Goal: Communication & Community: Answer question/provide support

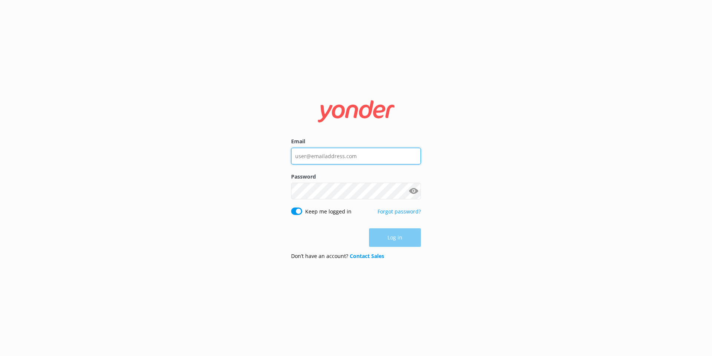
type input "[EMAIL_ADDRESS][DOMAIN_NAME]"
click at [400, 237] on div "Log in" at bounding box center [356, 237] width 130 height 19
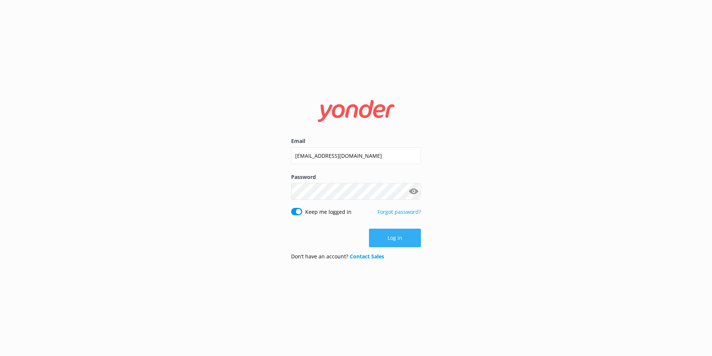
click at [394, 234] on button "Log in" at bounding box center [395, 238] width 52 height 19
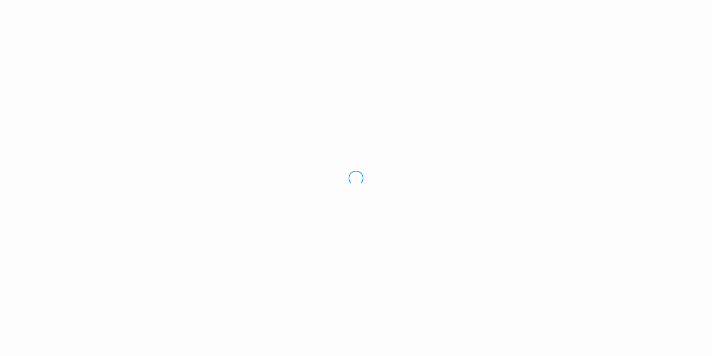
click at [394, 234] on div "Loading.." at bounding box center [356, 178] width 712 height 356
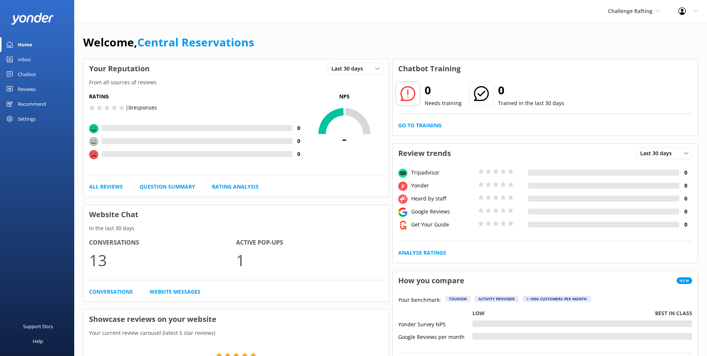
click at [19, 59] on div "Inbox" at bounding box center [24, 59] width 13 height 15
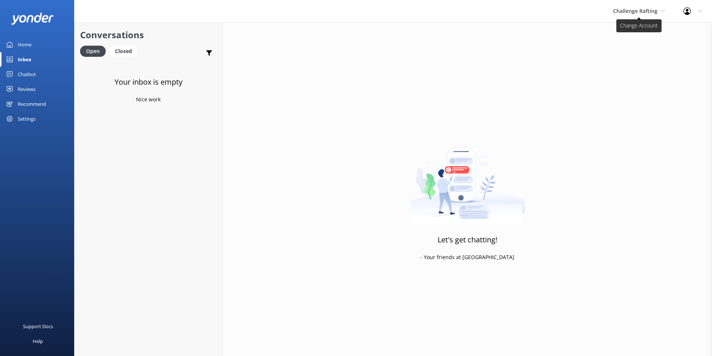
click at [625, 13] on span "Challenge Rafting" at bounding box center [635, 10] width 45 height 7
click at [629, 32] on link "Milford Sound Scenic Flights" at bounding box center [641, 31] width 74 height 18
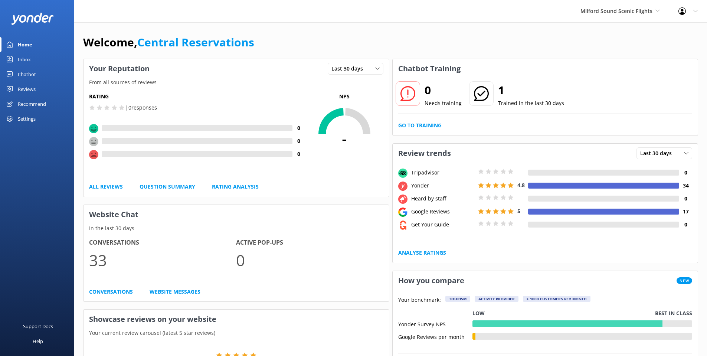
click at [30, 59] on div "Inbox" at bounding box center [24, 59] width 13 height 15
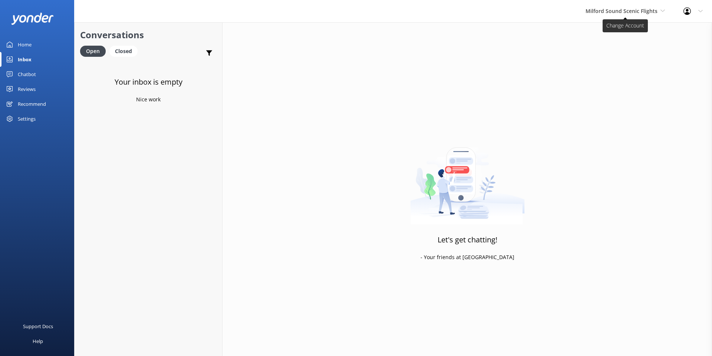
click at [628, 14] on span "Milford Sound Scenic Flights" at bounding box center [625, 11] width 79 height 8
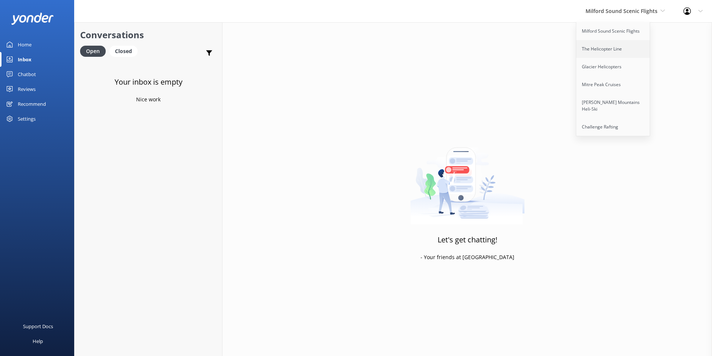
click at [626, 43] on link "The Helicopter Line" at bounding box center [614, 49] width 74 height 18
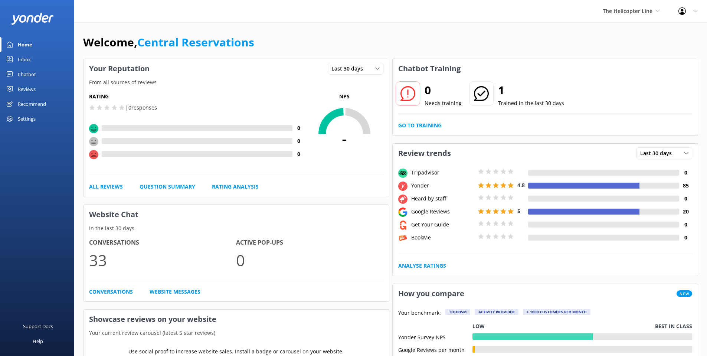
click at [20, 58] on div "Inbox" at bounding box center [24, 59] width 13 height 15
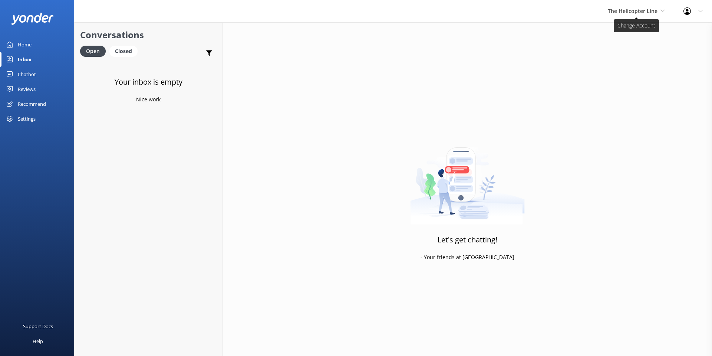
click at [640, 12] on span "The Helicopter Line" at bounding box center [633, 10] width 50 height 7
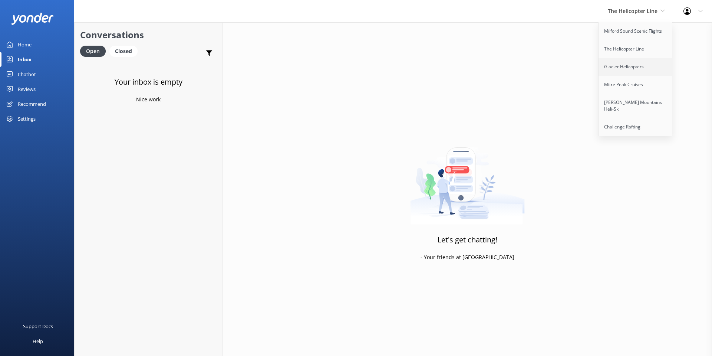
click at [631, 61] on link "Glacier Helicopters" at bounding box center [636, 67] width 74 height 18
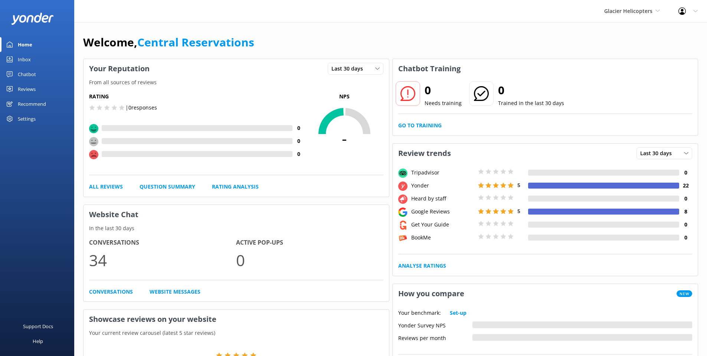
click at [19, 57] on div "Inbox" at bounding box center [24, 59] width 13 height 15
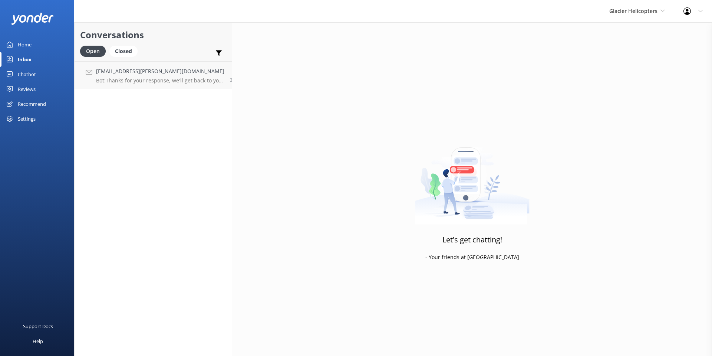
click at [152, 80] on p "Bot: Thanks for your response, we'll get back to you as soon as we can during o…" at bounding box center [160, 80] width 128 height 7
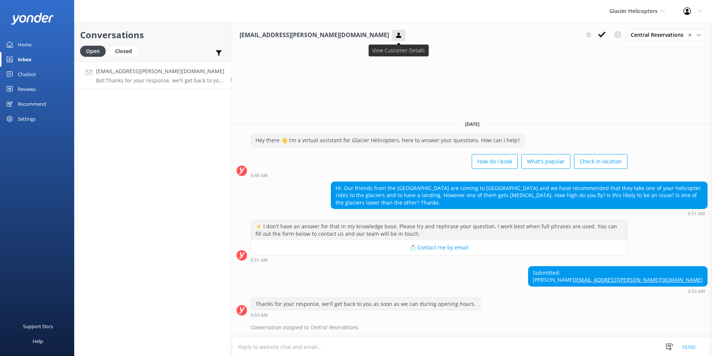
click at [396, 36] on use at bounding box center [398, 34] width 5 height 5
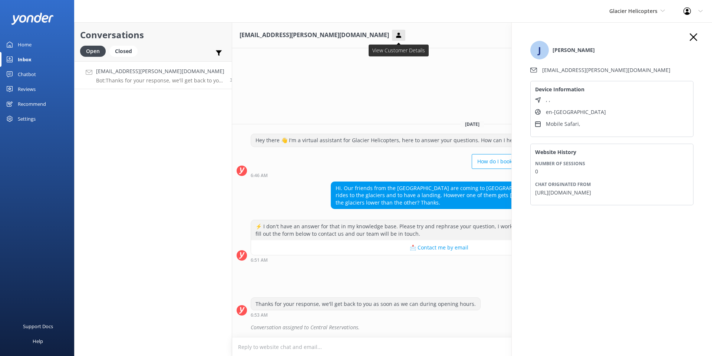
click at [396, 36] on use at bounding box center [398, 34] width 5 height 5
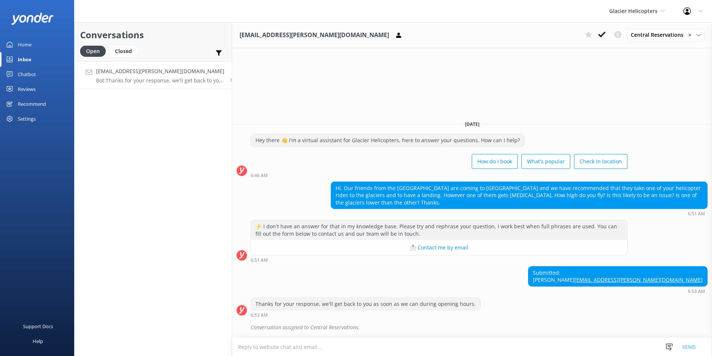
click at [281, 35] on h3 "[EMAIL_ADDRESS][PERSON_NAME][DOMAIN_NAME]" at bounding box center [315, 35] width 150 height 10
click at [392, 35] on button at bounding box center [398, 35] width 13 height 11
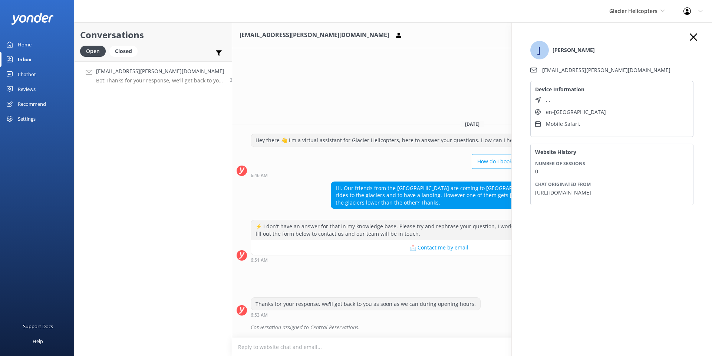
click at [698, 35] on use at bounding box center [699, 35] width 4 height 2
click at [691, 35] on span "✕" at bounding box center [690, 35] width 4 height 7
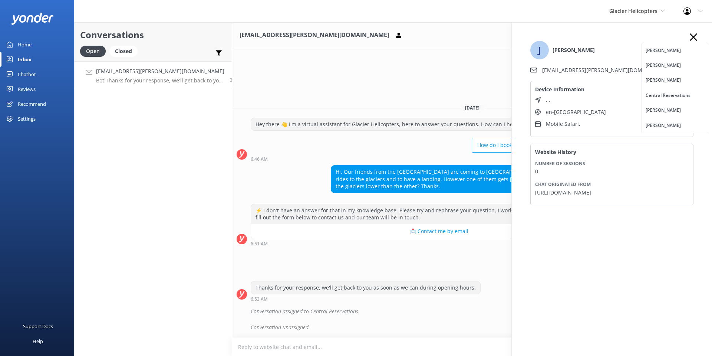
click at [690, 34] on div "Assign user" at bounding box center [673, 35] width 59 height 8
click at [165, 81] on p "Bot: Thanks for your response, we'll get back to you as soon as we can during o…" at bounding box center [160, 80] width 128 height 7
click at [433, 85] on div "[EMAIL_ADDRESS][PERSON_NAME][DOMAIN_NAME] Assign user [PERSON_NAME] [PERSON_NAM…" at bounding box center [472, 189] width 480 height 334
click at [421, 158] on div "6:46 AM" at bounding box center [439, 158] width 377 height 5
click at [695, 34] on icon "button" at bounding box center [693, 36] width 7 height 7
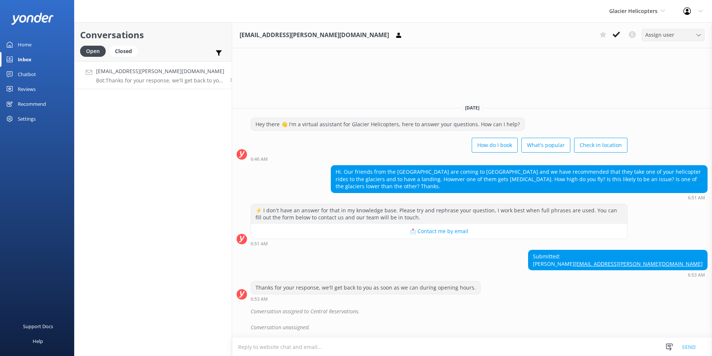
click at [694, 32] on div "Assign user" at bounding box center [673, 35] width 59 height 8
click at [568, 81] on div "[EMAIL_ADDRESS][PERSON_NAME][DOMAIN_NAME] Assign user [PERSON_NAME] [PERSON_NAM…" at bounding box center [472, 189] width 480 height 334
drag, startPoint x: 280, startPoint y: 310, endPoint x: 360, endPoint y: 326, distance: 81.7
click at [359, 326] on div "[DATE] Hey there 👋 I'm a virtual assistant for Glacier Helicopters, here to ans…" at bounding box center [472, 217] width 480 height 239
click at [360, 326] on div "Conversation unassigned." at bounding box center [479, 327] width 457 height 13
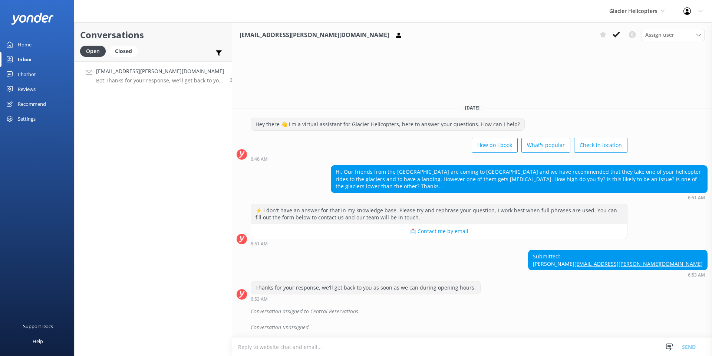
drag, startPoint x: 616, startPoint y: 32, endPoint x: 550, endPoint y: 67, distance: 74.5
click at [616, 32] on icon at bounding box center [616, 34] width 7 height 7
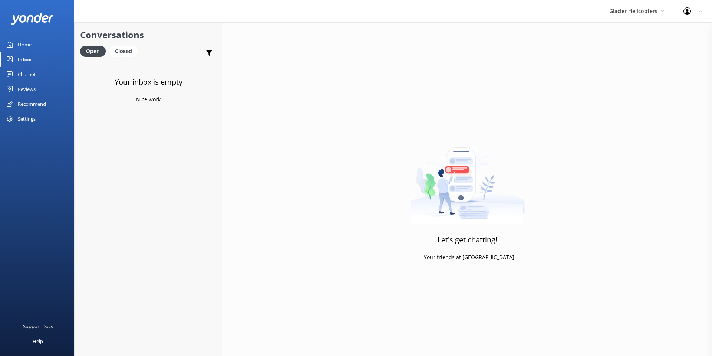
click at [18, 46] on div "Home" at bounding box center [25, 44] width 14 height 15
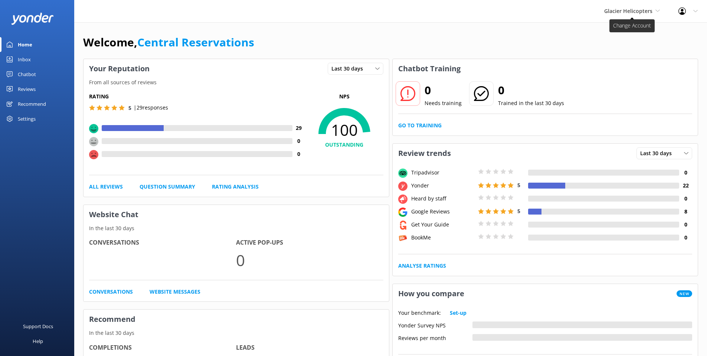
click at [642, 10] on span "Glacier Helicopters" at bounding box center [628, 10] width 48 height 7
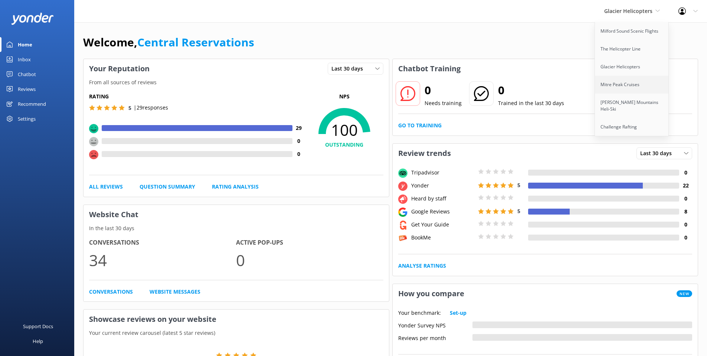
click at [622, 87] on link "Mitre Peak Cruises" at bounding box center [632, 85] width 74 height 18
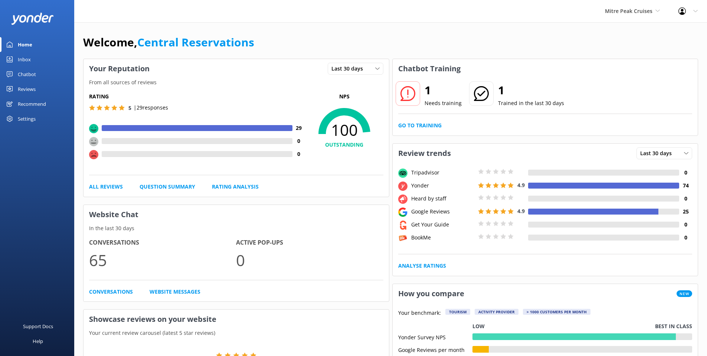
click at [26, 59] on div "Inbox" at bounding box center [24, 59] width 13 height 15
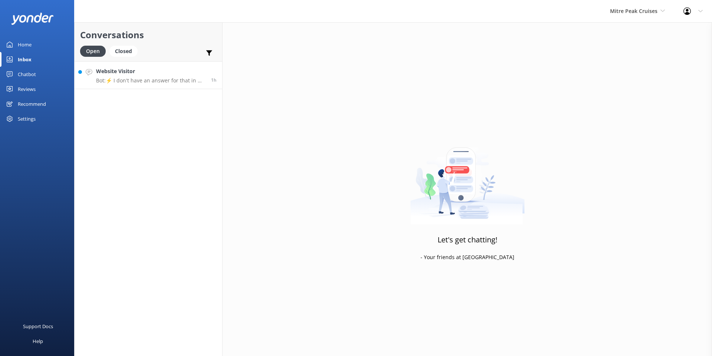
click at [160, 81] on p "Bot: ⚡ I don't have an answer for that in my knowledge base. Please try and rep…" at bounding box center [150, 80] width 109 height 7
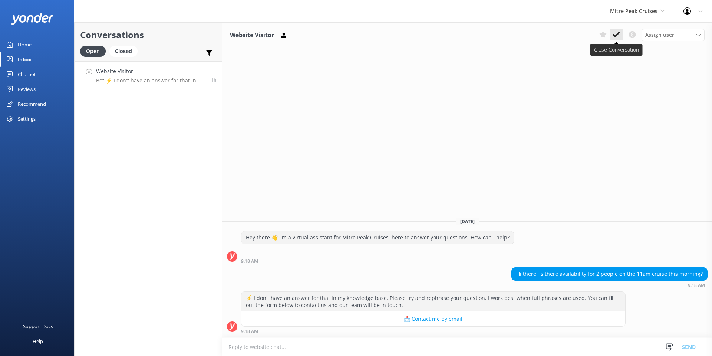
click at [618, 29] on button at bounding box center [616, 34] width 13 height 11
click at [641, 13] on span "Mitre Peak Cruises" at bounding box center [633, 10] width 47 height 7
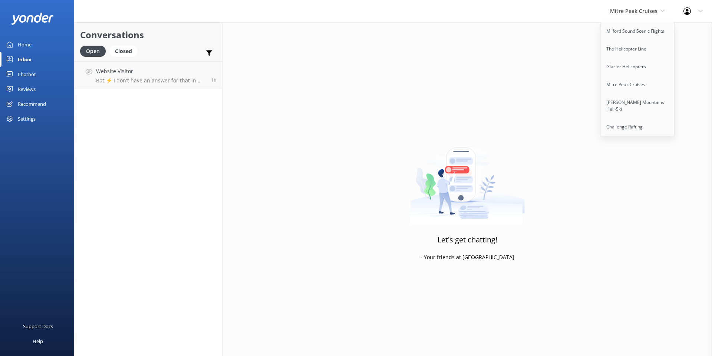
click at [552, 81] on div "Let's get chatting! - Your friends at [GEOGRAPHIC_DATA]" at bounding box center [468, 200] width 490 height 356
click at [530, 24] on div "Let's get chatting! - Your friends at [GEOGRAPHIC_DATA]" at bounding box center [468, 200] width 490 height 356
click at [627, 102] on link "[PERSON_NAME] Mountains Heli-Ski" at bounding box center [638, 106] width 74 height 24
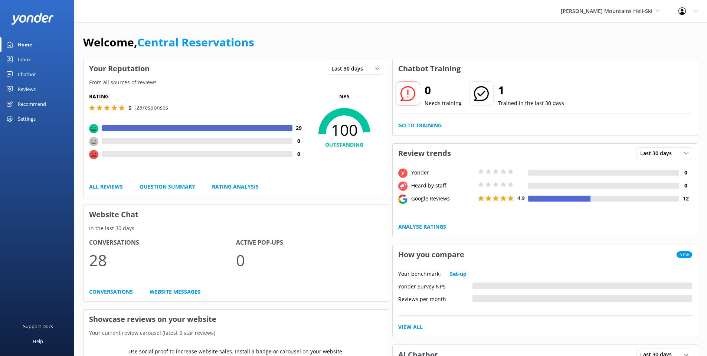
click at [20, 58] on div "Inbox" at bounding box center [24, 59] width 13 height 15
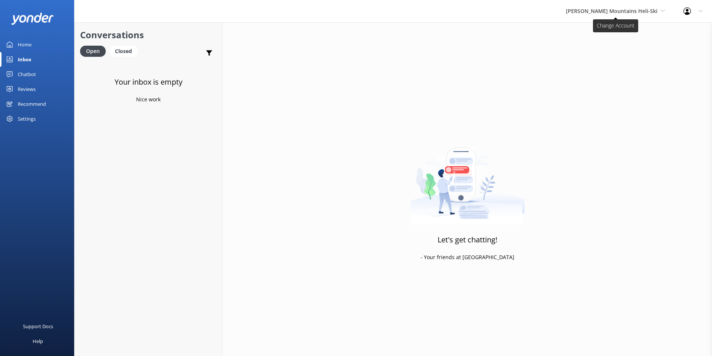
click at [652, 13] on span "[PERSON_NAME] Mountains Heli-Ski" at bounding box center [612, 10] width 92 height 7
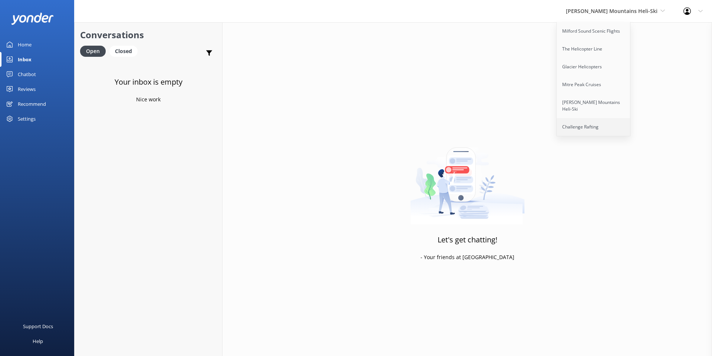
click at [615, 122] on link "Challenge Rafting" at bounding box center [594, 127] width 74 height 18
